Goal: Information Seeking & Learning: Learn about a topic

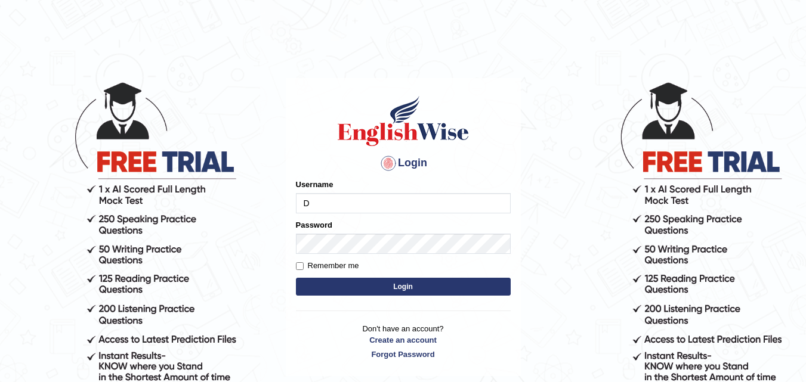
type input "Dipesh980"
click at [296, 265] on input "Remember me" at bounding box center [300, 266] width 8 height 8
checkbox input "true"
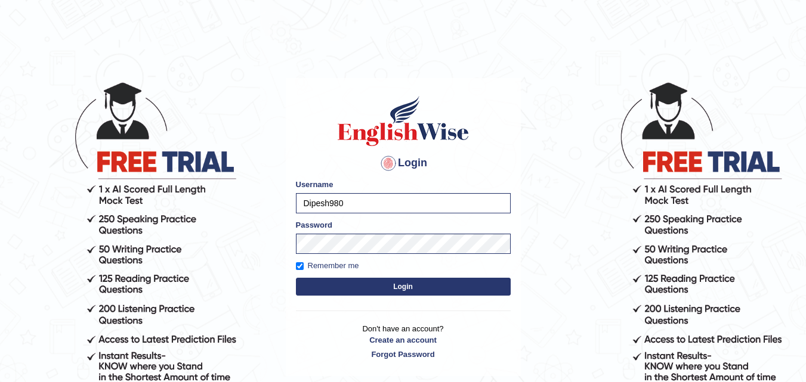
click at [302, 282] on button "Login" at bounding box center [403, 287] width 215 height 18
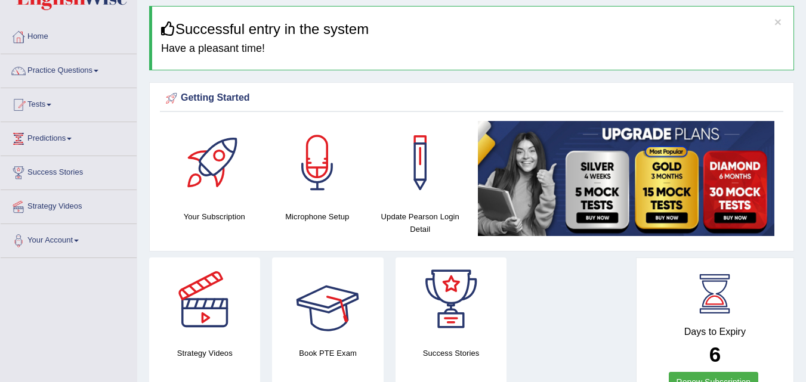
scroll to position [60, 0]
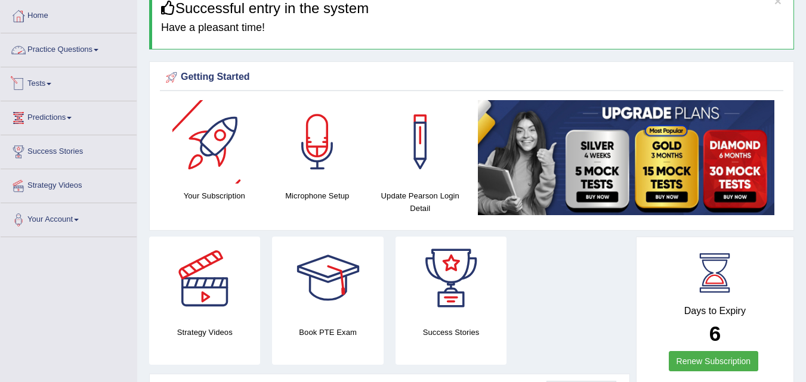
click at [79, 53] on link "Practice Questions" at bounding box center [69, 48] width 136 height 30
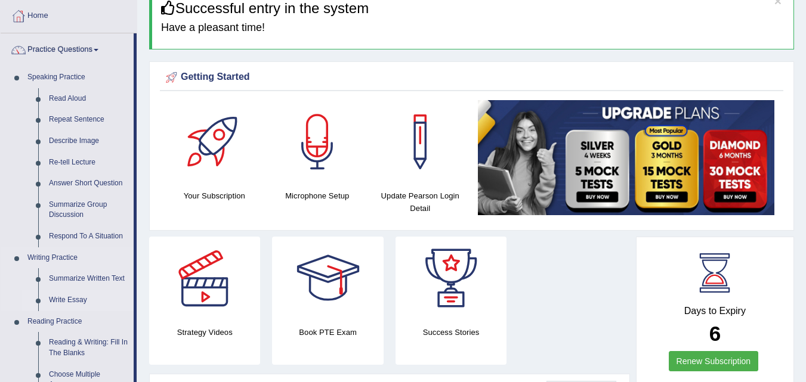
click at [73, 299] on link "Write Essay" at bounding box center [89, 300] width 90 height 21
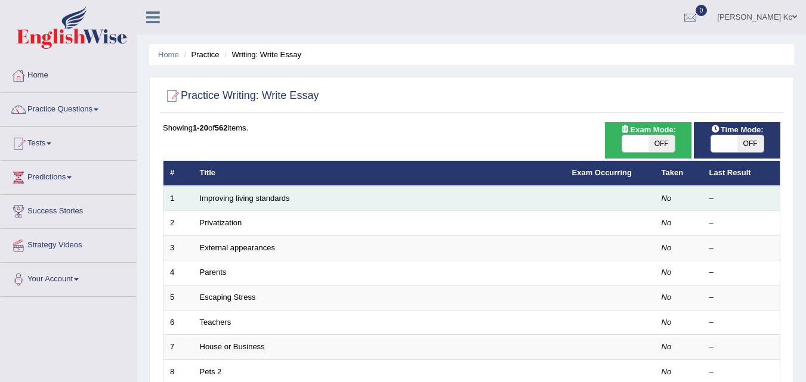
click at [262, 203] on td "Improving living standards" at bounding box center [379, 198] width 372 height 25
click at [262, 196] on link "Improving living standards" at bounding box center [245, 198] width 90 height 9
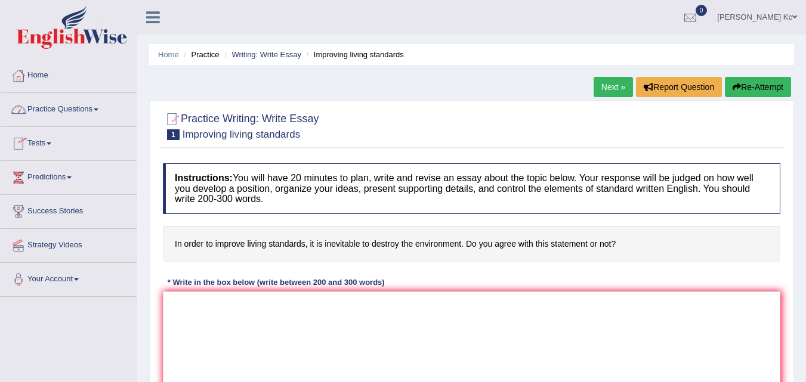
click at [97, 115] on link "Practice Questions" at bounding box center [69, 108] width 136 height 30
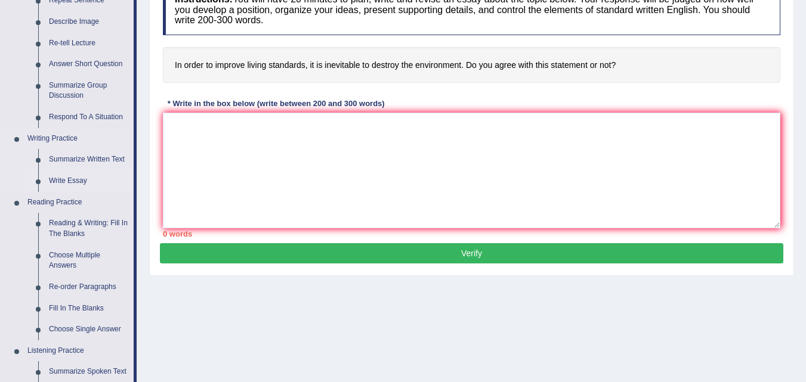
scroll to position [119, 0]
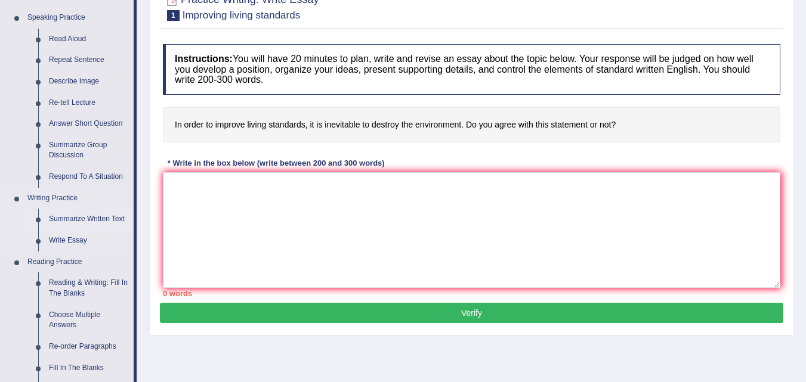
click at [102, 218] on link "Summarize Written Text" at bounding box center [89, 219] width 90 height 21
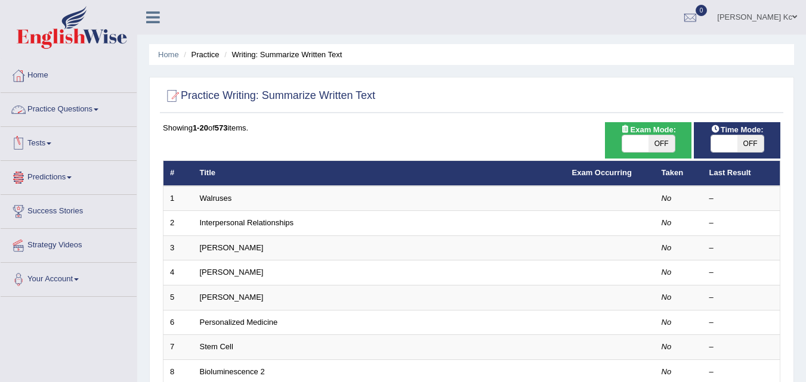
click at [54, 115] on link "Practice Questions" at bounding box center [69, 108] width 136 height 30
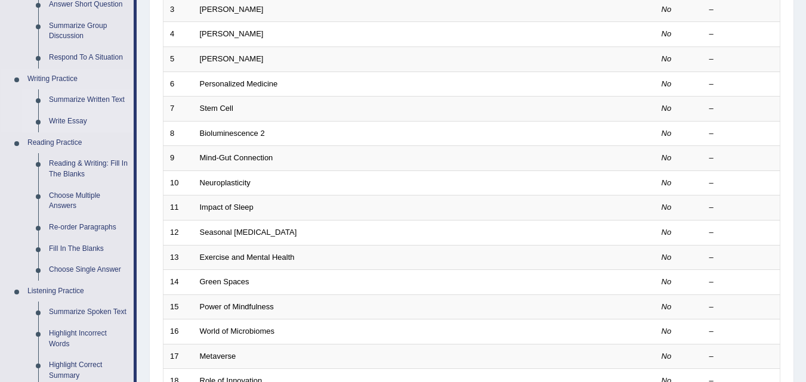
scroll to position [119, 0]
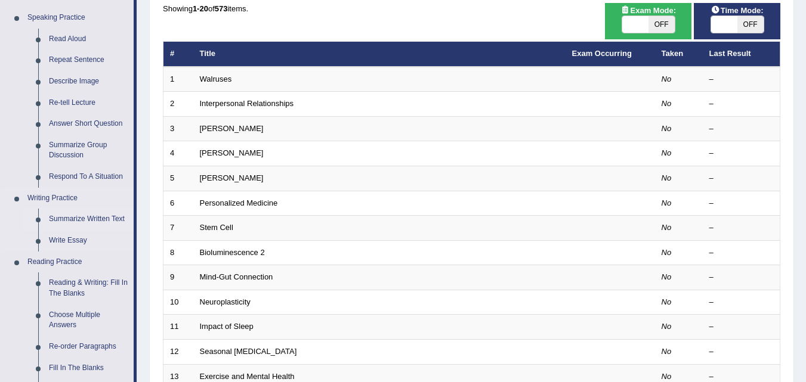
click at [75, 221] on link "Summarize Written Text" at bounding box center [89, 219] width 90 height 21
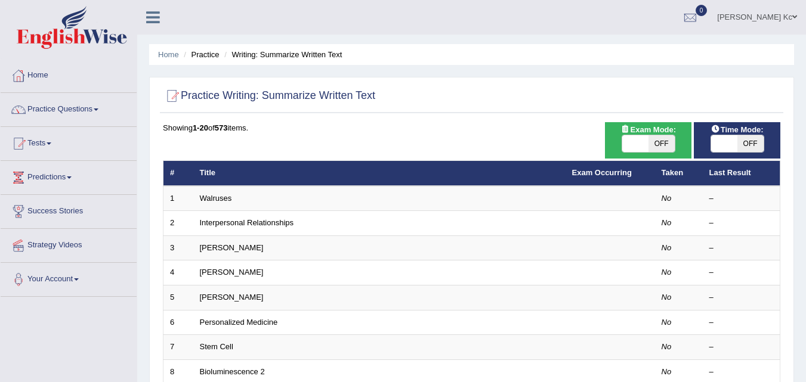
click at [741, 140] on span "OFF" at bounding box center [750, 143] width 26 height 17
checkbox input "true"
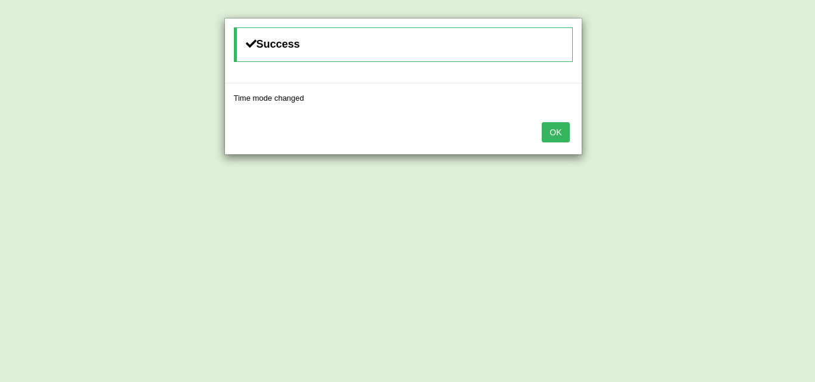
click at [536, 141] on div "OK" at bounding box center [403, 134] width 357 height 42
click at [565, 132] on button "OK" at bounding box center [555, 132] width 27 height 20
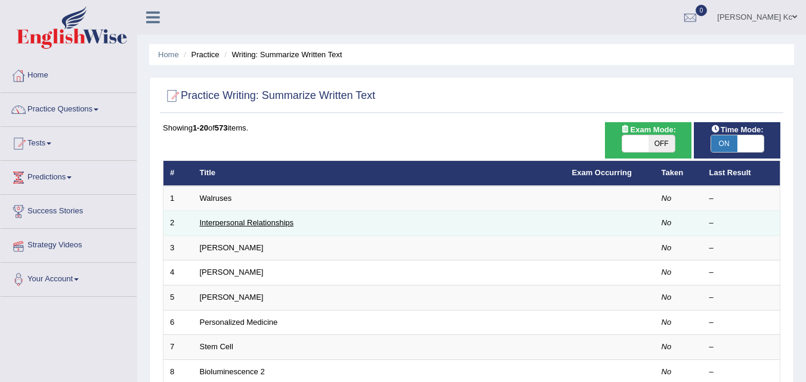
click at [228, 224] on link "Interpersonal Relationships" at bounding box center [247, 222] width 94 height 9
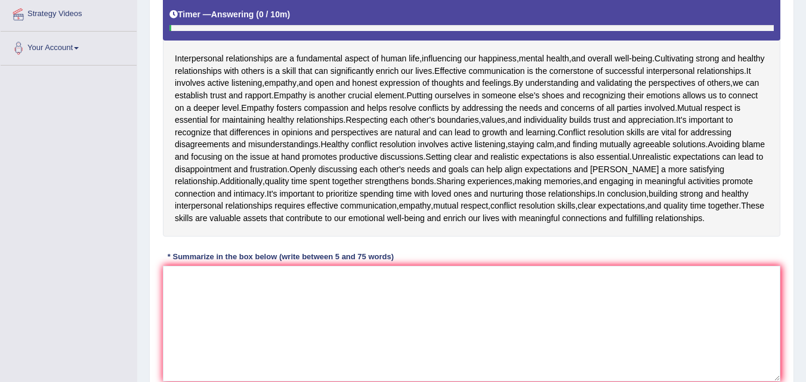
scroll to position [239, 0]
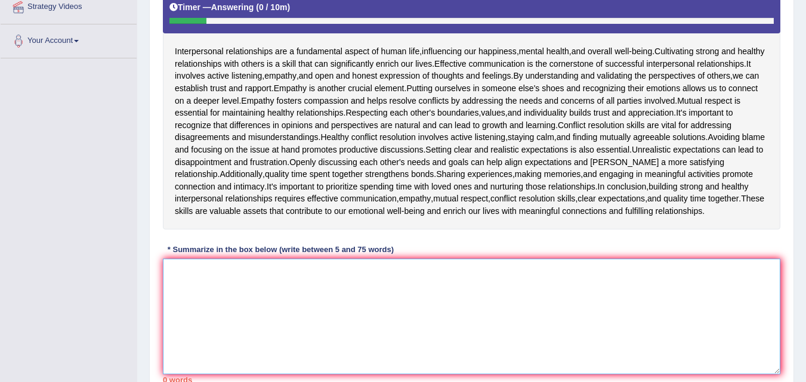
click at [196, 283] on textarea at bounding box center [471, 317] width 617 height 116
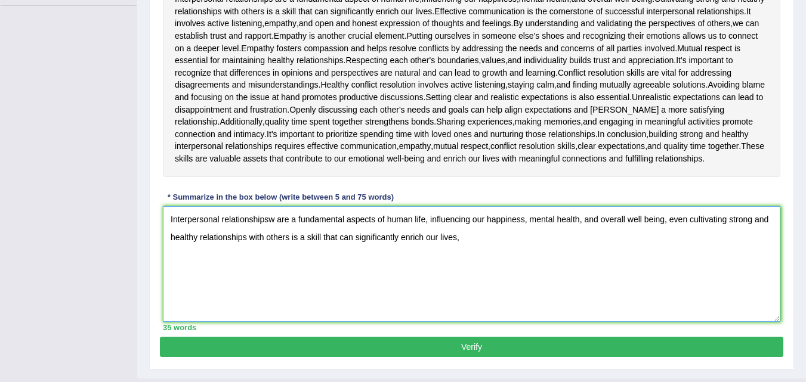
scroll to position [270, 0]
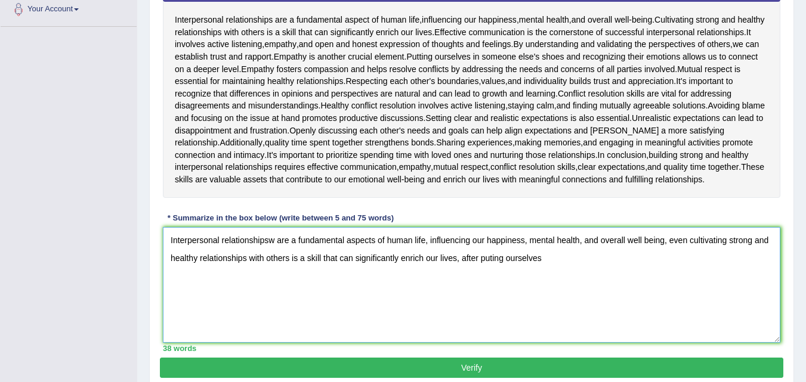
click at [494, 271] on textarea "Interpersonal relationshipsw are a fundamental aspects of human life, influenci…" at bounding box center [471, 285] width 617 height 116
click at [555, 268] on textarea "Interpersonal relationshipsw are a fundamental aspects of human life, influenci…" at bounding box center [471, 285] width 617 height 116
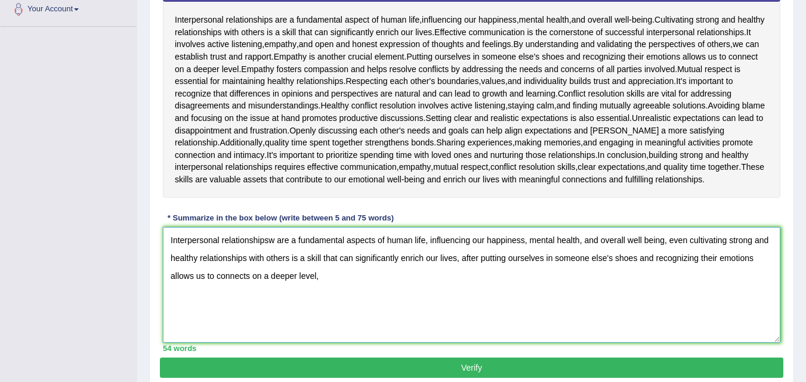
type textarea "Interpersonal relationshipsw are a fundamental aspects of human life, influenci…"
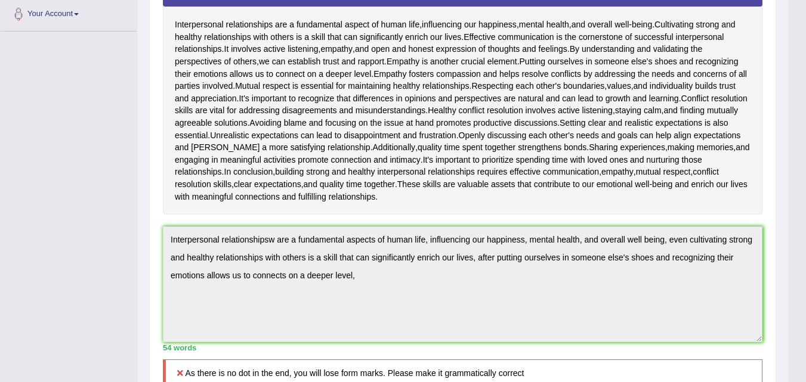
scroll to position [69, 0]
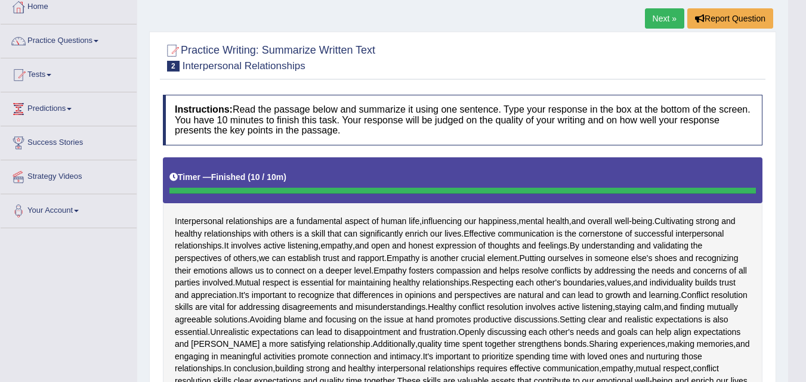
click at [663, 19] on link "Next »" at bounding box center [664, 18] width 39 height 20
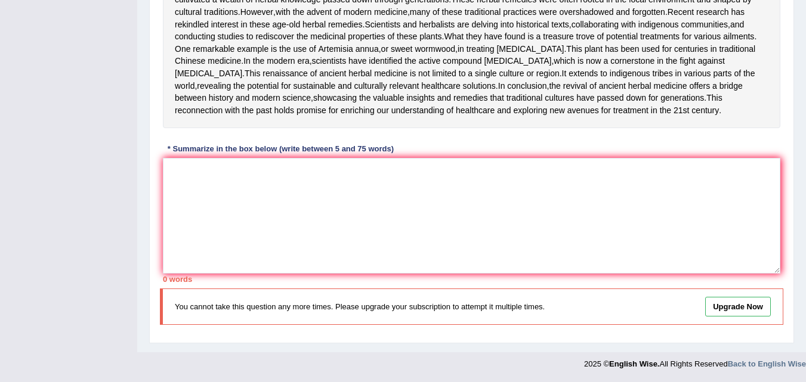
scroll to position [358, 0]
click at [190, 254] on textarea at bounding box center [471, 216] width 617 height 116
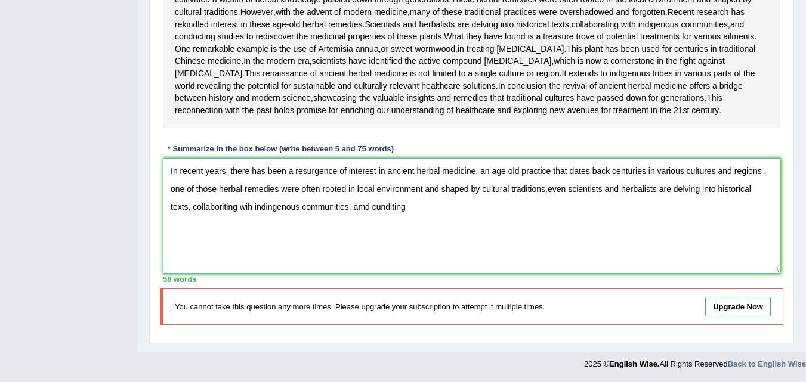
click at [374, 274] on textarea "In recent years, there has been a resurgence of interest in ancient herbal medi…" at bounding box center [471, 216] width 617 height 116
click at [376, 274] on textarea "In recent years, there has been a resurgence of interest in ancient herbal medi…" at bounding box center [471, 216] width 617 height 116
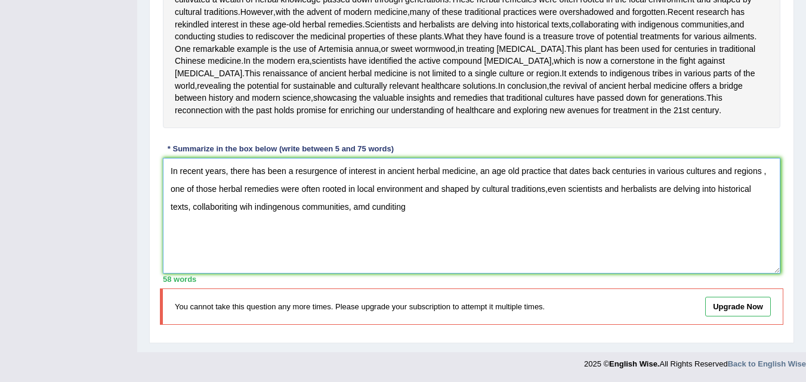
click at [376, 274] on textarea "In recent years, there has been a resurgence of interest in ancient herbal medi…" at bounding box center [471, 216] width 617 height 116
click at [412, 274] on textarea "In recent years, there has been a resurgence of interest in ancient herbal medi…" at bounding box center [471, 216] width 617 height 116
click at [380, 274] on textarea "In recent years, there has been a resurgence of interest in ancient herbal medi…" at bounding box center [471, 216] width 617 height 116
click at [381, 274] on textarea "In recent years, there has been a resurgence of interest in ancient herbal medi…" at bounding box center [471, 216] width 617 height 116
click at [385, 274] on textarea "In recent years, there has been a resurgence of interest in ancient herbal medi…" at bounding box center [471, 216] width 617 height 116
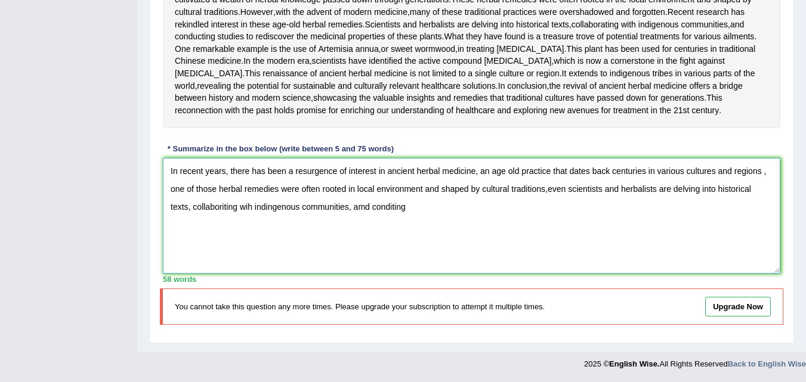
click at [416, 274] on textarea "In recent years, there has been a resurgence of interest in ancient herbal medi…" at bounding box center [471, 216] width 617 height 116
type textarea "In recent years, there has been a resurgence of interest in ancient herbal medi…"
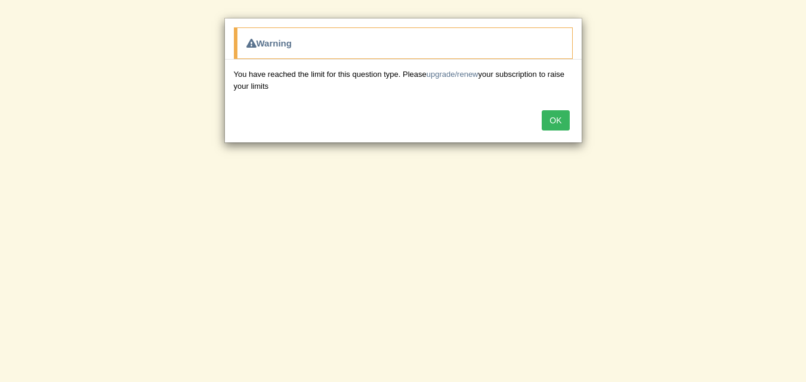
click at [552, 118] on button "OK" at bounding box center [555, 120] width 27 height 20
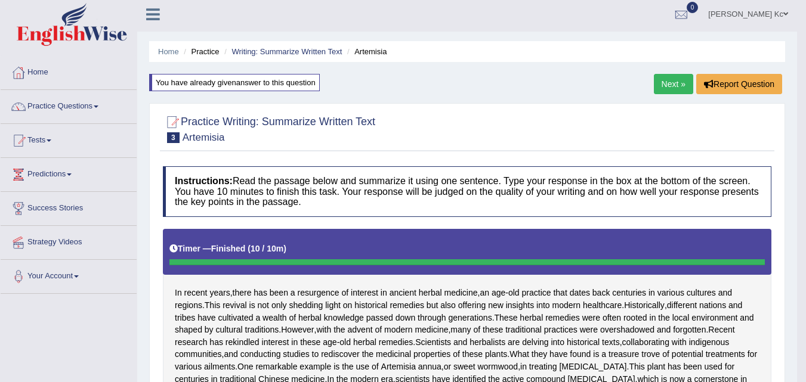
scroll to position [0, 0]
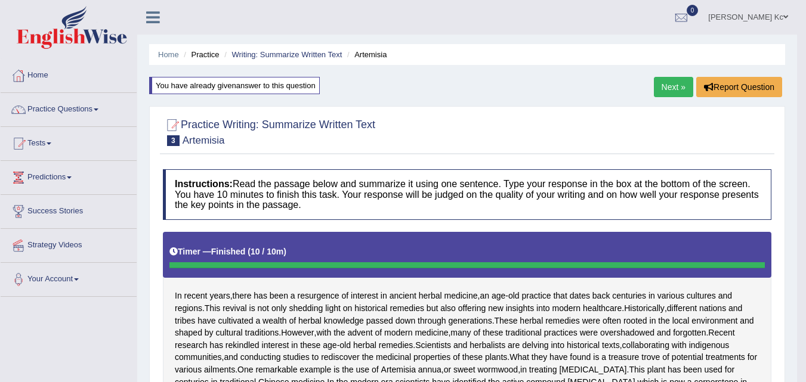
click at [681, 82] on link "Next »" at bounding box center [673, 87] width 39 height 20
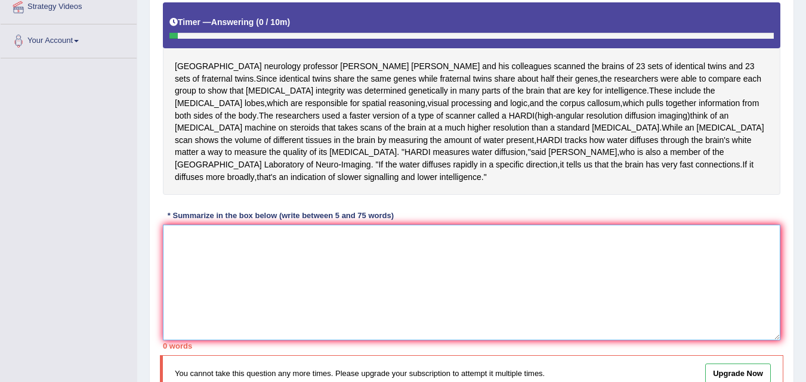
click at [178, 231] on textarea at bounding box center [471, 283] width 617 height 116
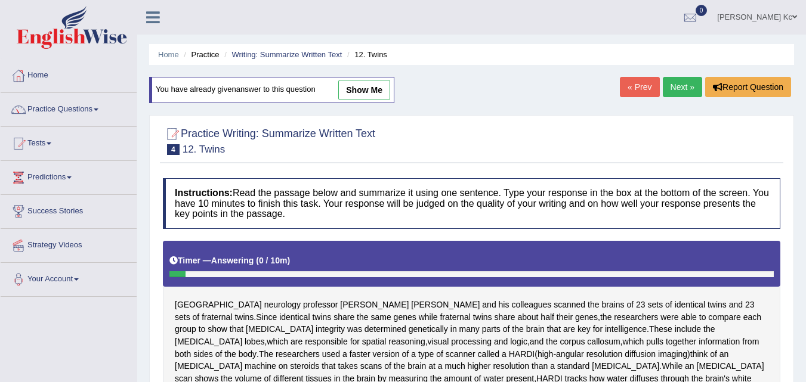
click at [692, 87] on link "Next »" at bounding box center [682, 87] width 39 height 20
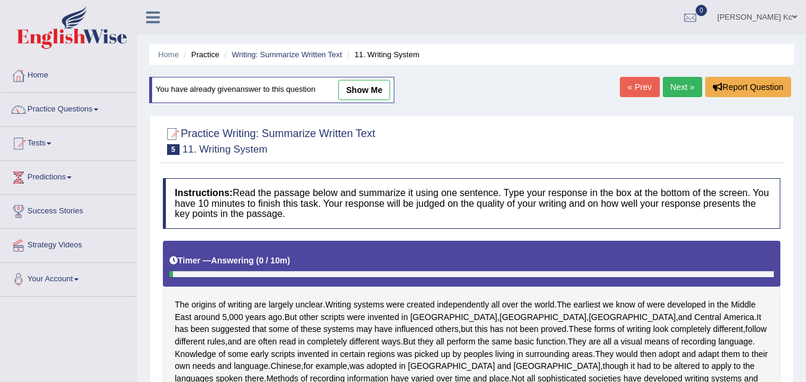
click at [676, 87] on link "Next »" at bounding box center [682, 87] width 39 height 20
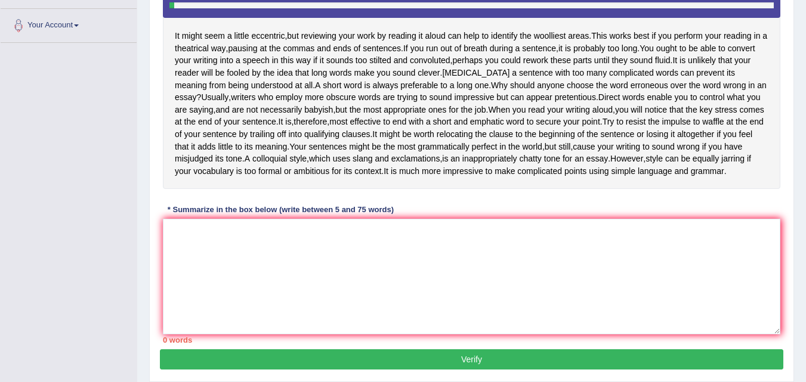
scroll to position [233, 0]
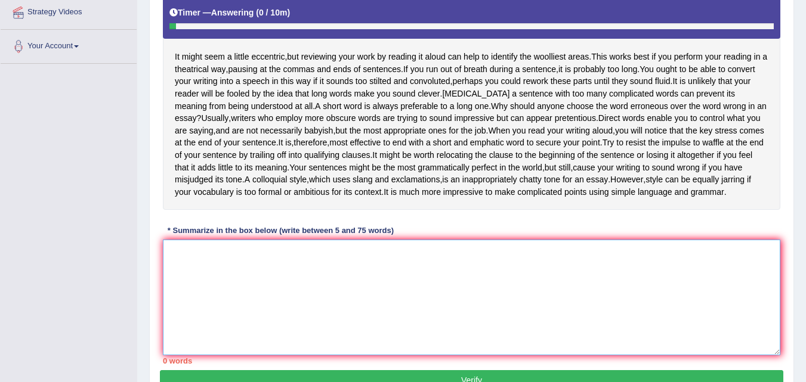
click at [176, 253] on textarea at bounding box center [471, 298] width 617 height 116
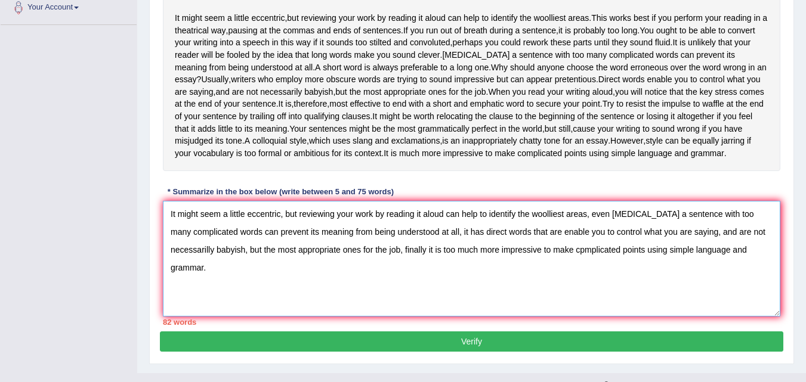
scroll to position [293, 0]
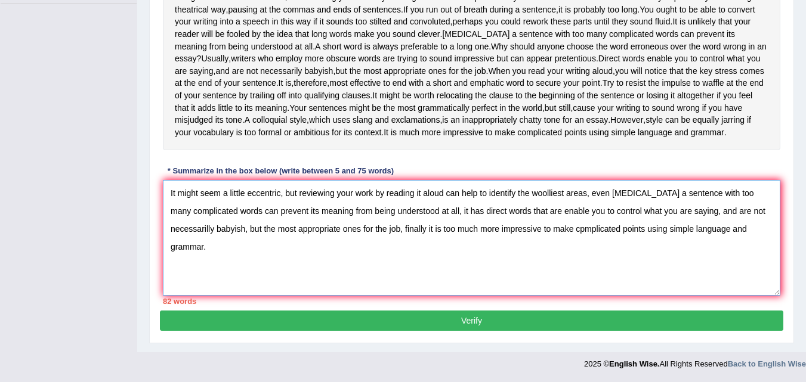
type textarea "It might seem a little eccentric, but reviewing your work by reading it aloud c…"
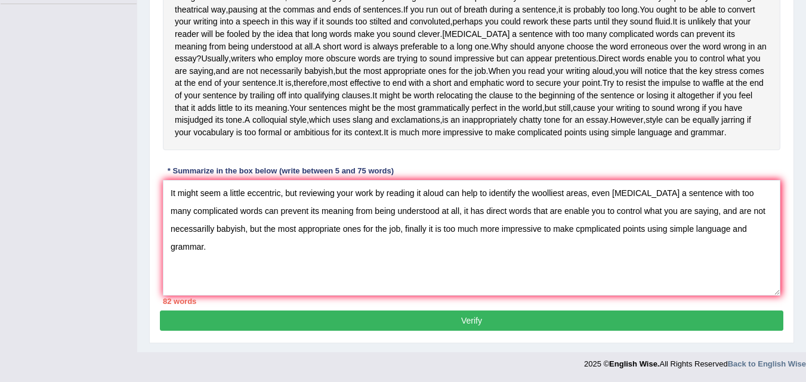
click at [518, 326] on button "Verify" at bounding box center [471, 321] width 623 height 20
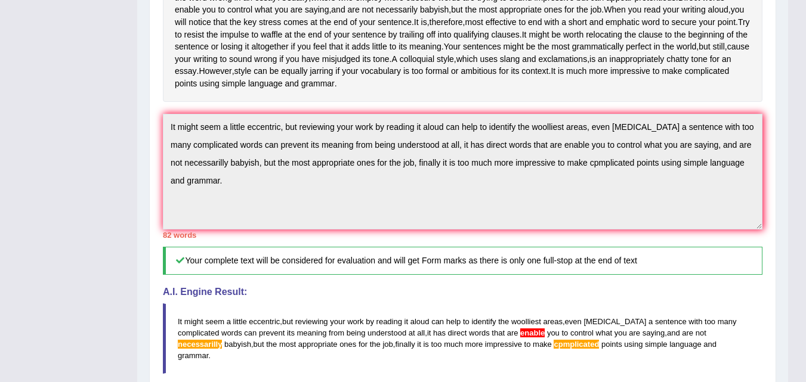
scroll to position [69, 0]
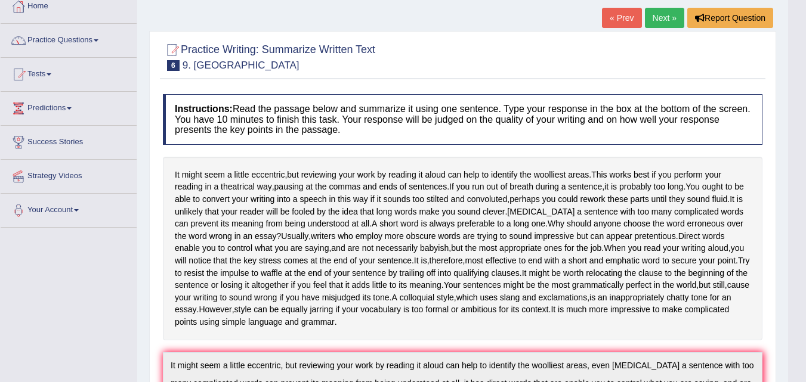
click at [654, 21] on link "Next »" at bounding box center [664, 18] width 39 height 20
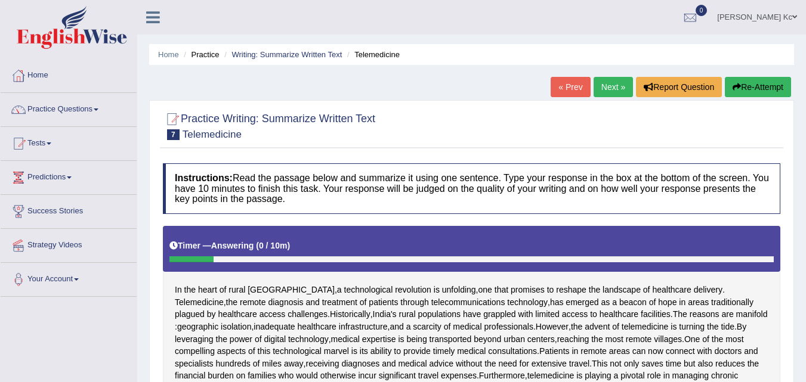
click at [617, 82] on link "Next »" at bounding box center [612, 87] width 39 height 20
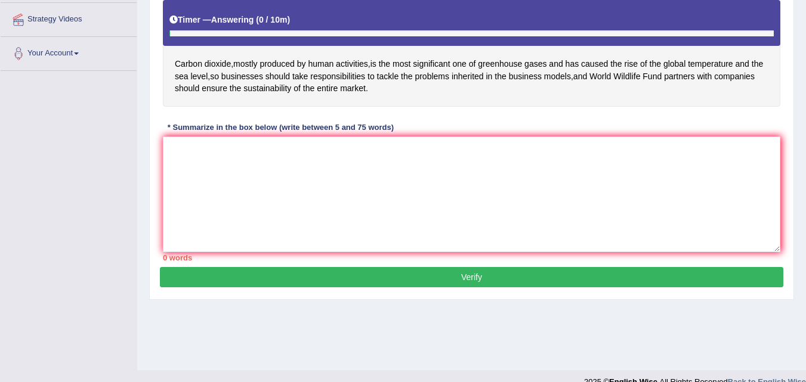
scroll to position [239, 0]
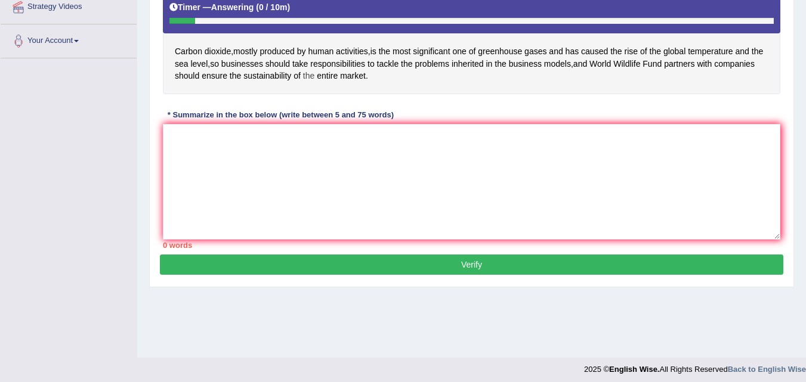
drag, startPoint x: 177, startPoint y: 49, endPoint x: 307, endPoint y: 75, distance: 133.2
click at [307, 75] on div "Carbon dioxide , mostly produced by human activities , is the most significant …" at bounding box center [471, 40] width 617 height 107
drag, startPoint x: 171, startPoint y: 50, endPoint x: 184, endPoint y: 52, distance: 13.3
drag, startPoint x: 178, startPoint y: 51, endPoint x: 376, endPoint y: 79, distance: 199.4
click at [183, 50] on span "Carbon" at bounding box center [188, 51] width 27 height 13
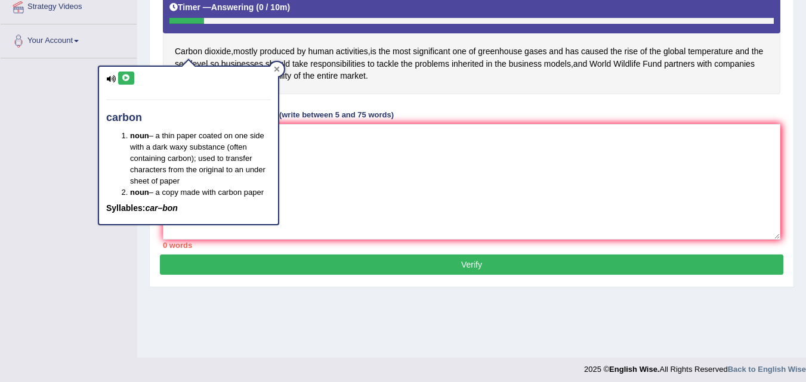
click at [271, 70] on div at bounding box center [277, 69] width 14 height 14
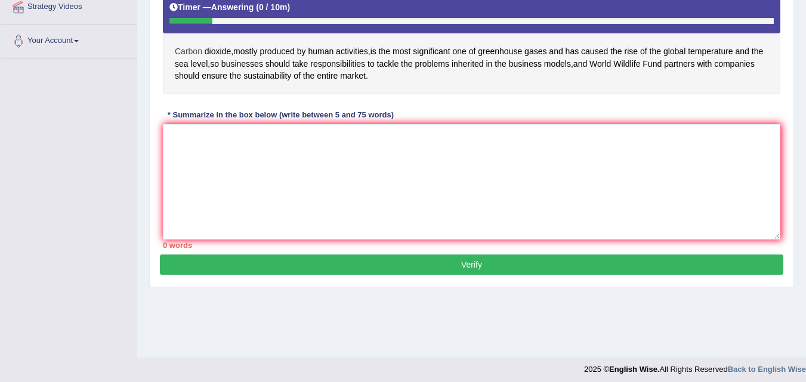
scroll to position [60, 0]
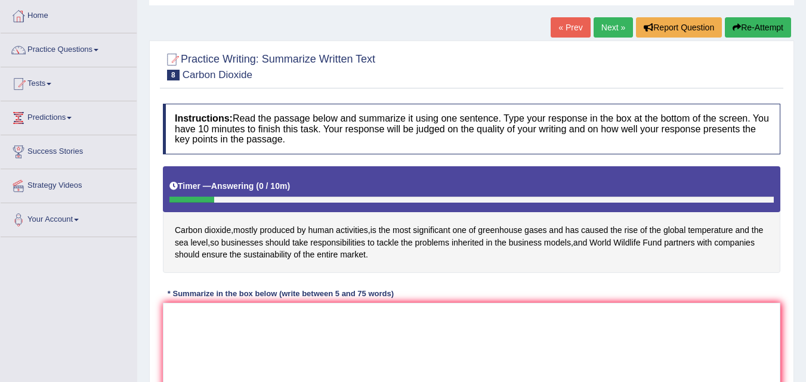
click at [598, 26] on link "Next »" at bounding box center [612, 27] width 39 height 20
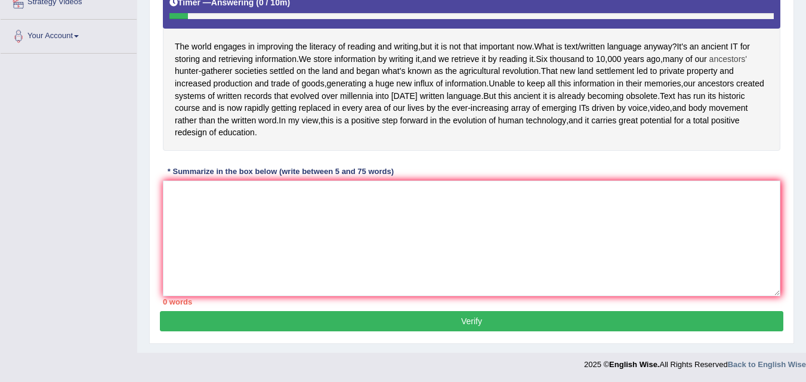
scroll to position [244, 0]
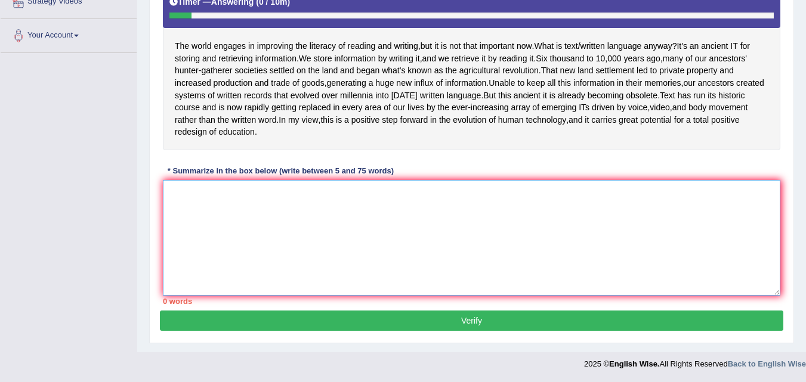
click at [197, 196] on textarea at bounding box center [471, 238] width 617 height 116
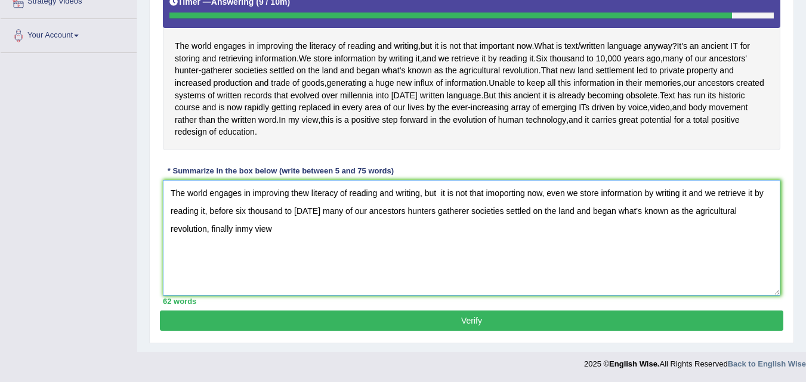
click at [282, 228] on textarea "The world engages in improving thew literacy of reading and writing, but it is …" at bounding box center [471, 238] width 617 height 116
click at [285, 230] on textarea "The world engages in improving thew literacy of reading and writing, but it is …" at bounding box center [471, 238] width 617 height 116
click at [315, 226] on textarea "The world engages in improving thew literacy of reading and writing, but it is …" at bounding box center [471, 238] width 617 height 116
type textarea "The world engages in improving thew literacy of reading and writing, but it is …"
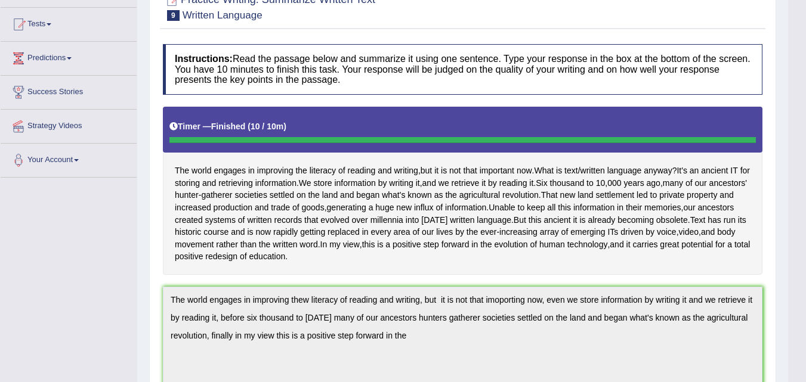
scroll to position [0, 0]
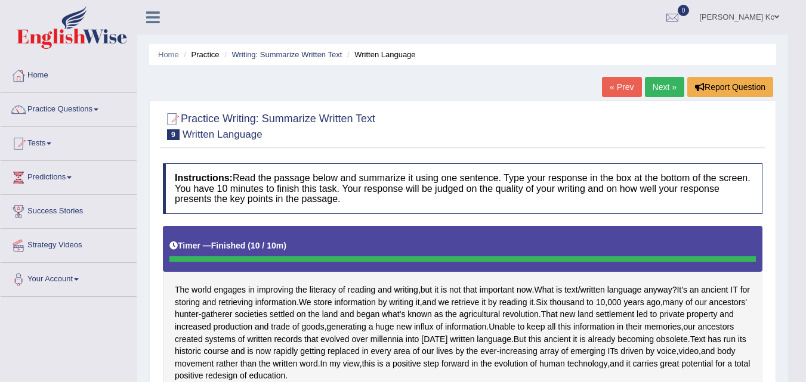
click at [667, 87] on link "Next »" at bounding box center [664, 87] width 39 height 20
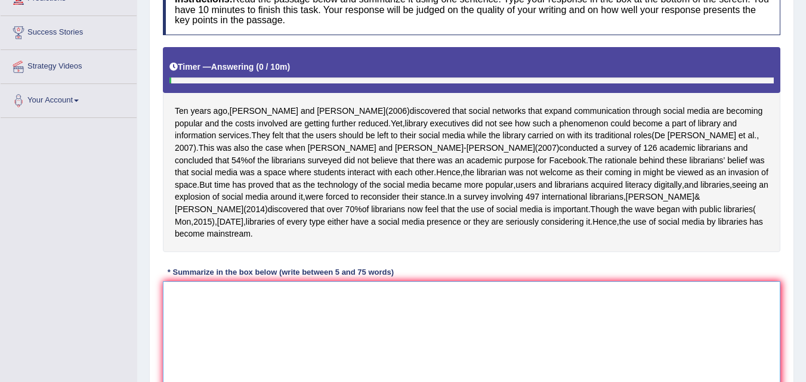
click at [170, 286] on textarea at bounding box center [471, 340] width 617 height 116
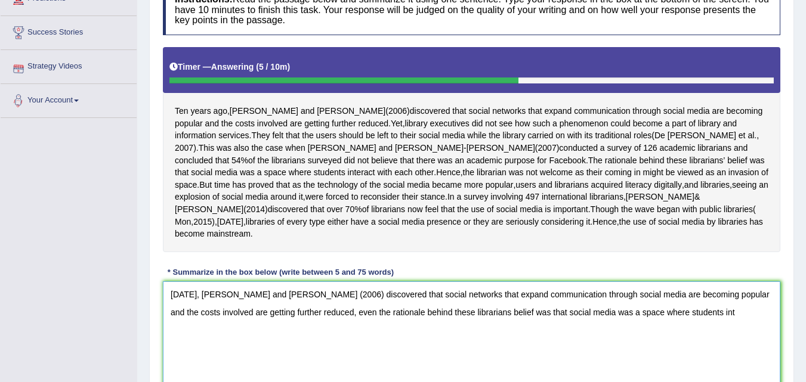
type textarea "[DATE], [PERSON_NAME] and [PERSON_NAME] (2006) discovered that social networks …"
